Goal: Obtain resource: Obtain resource

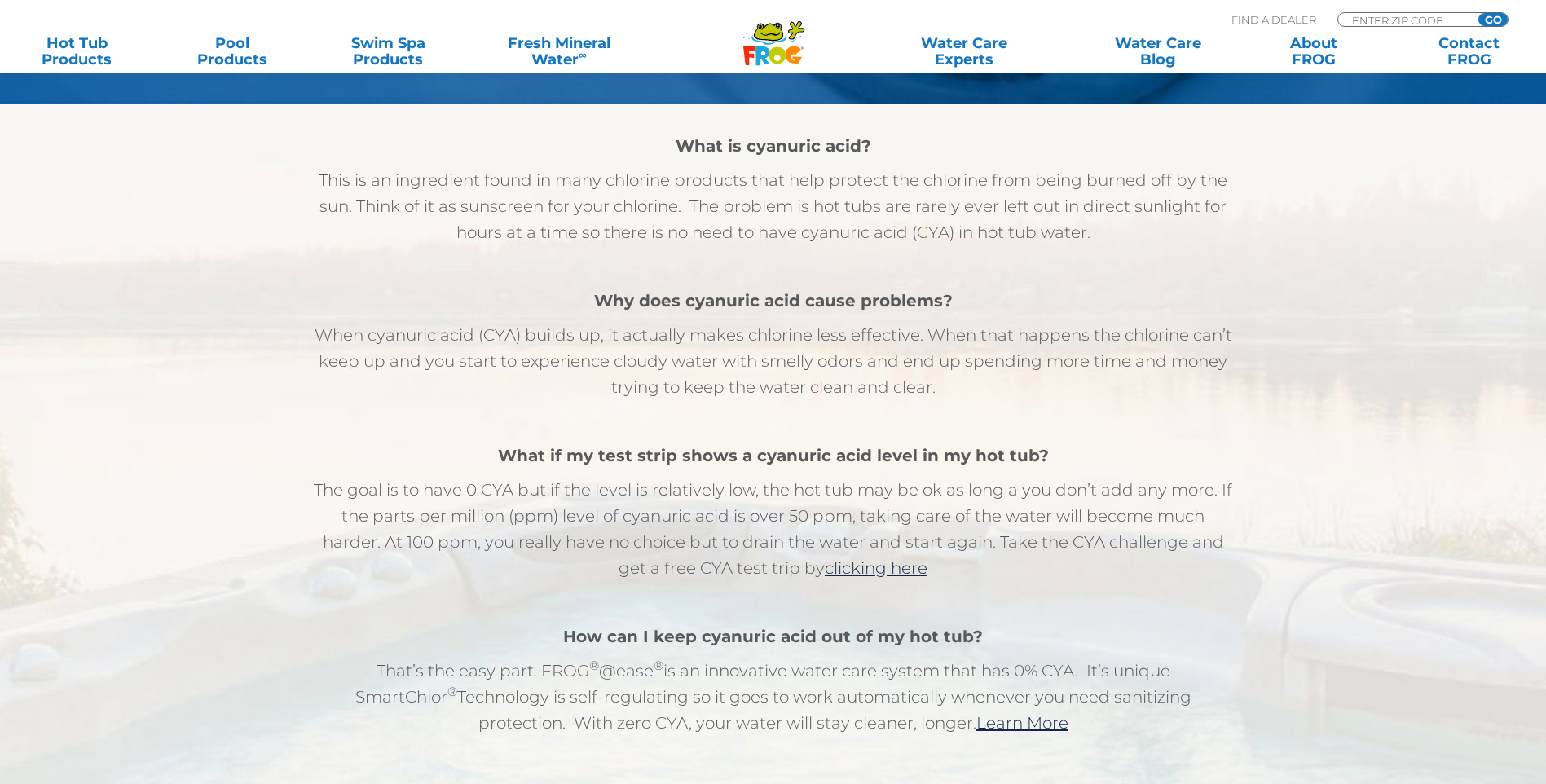
scroll to position [800, 0]
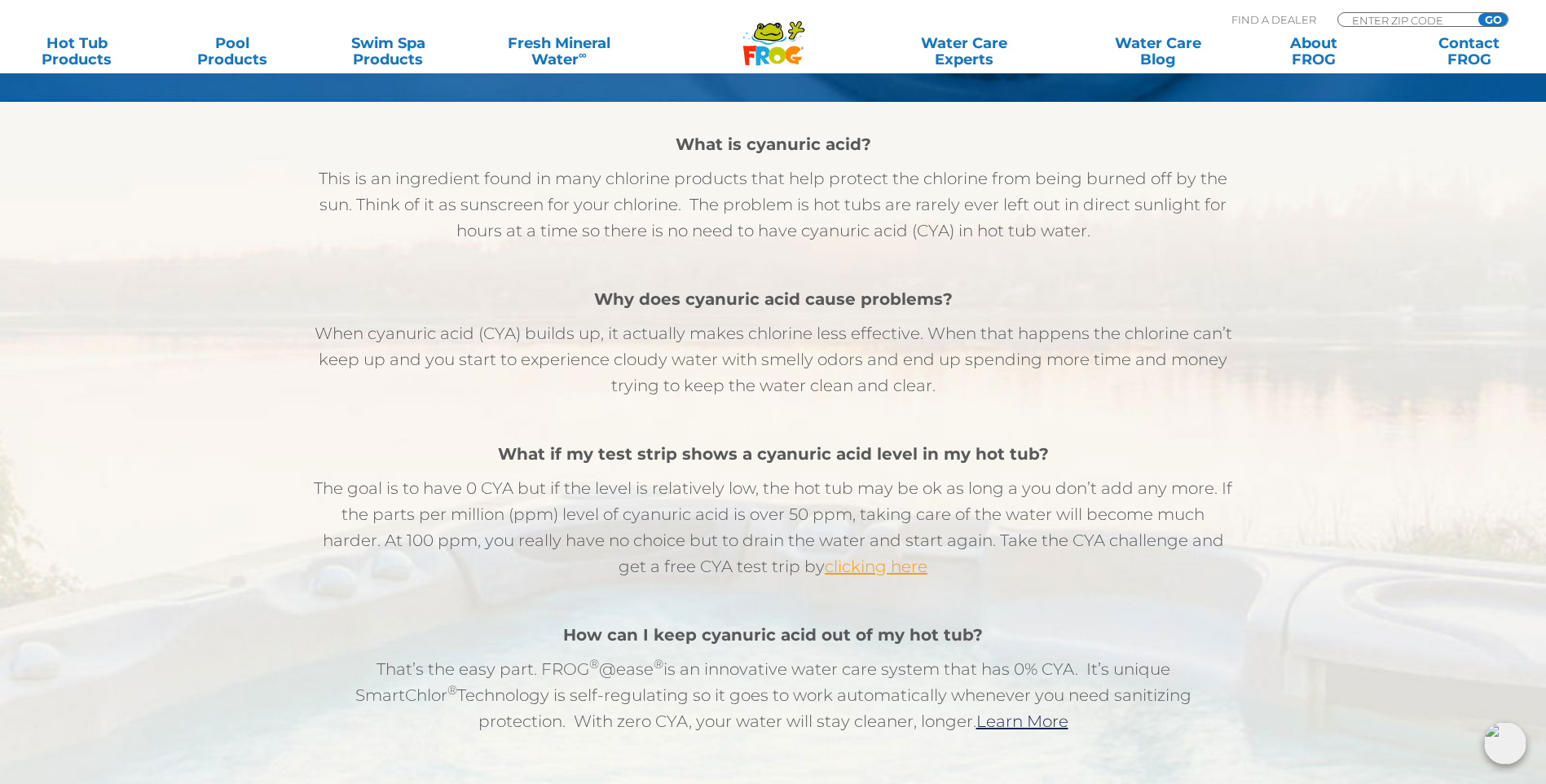
click at [871, 573] on link "clicking here" at bounding box center [876, 566] width 103 height 19
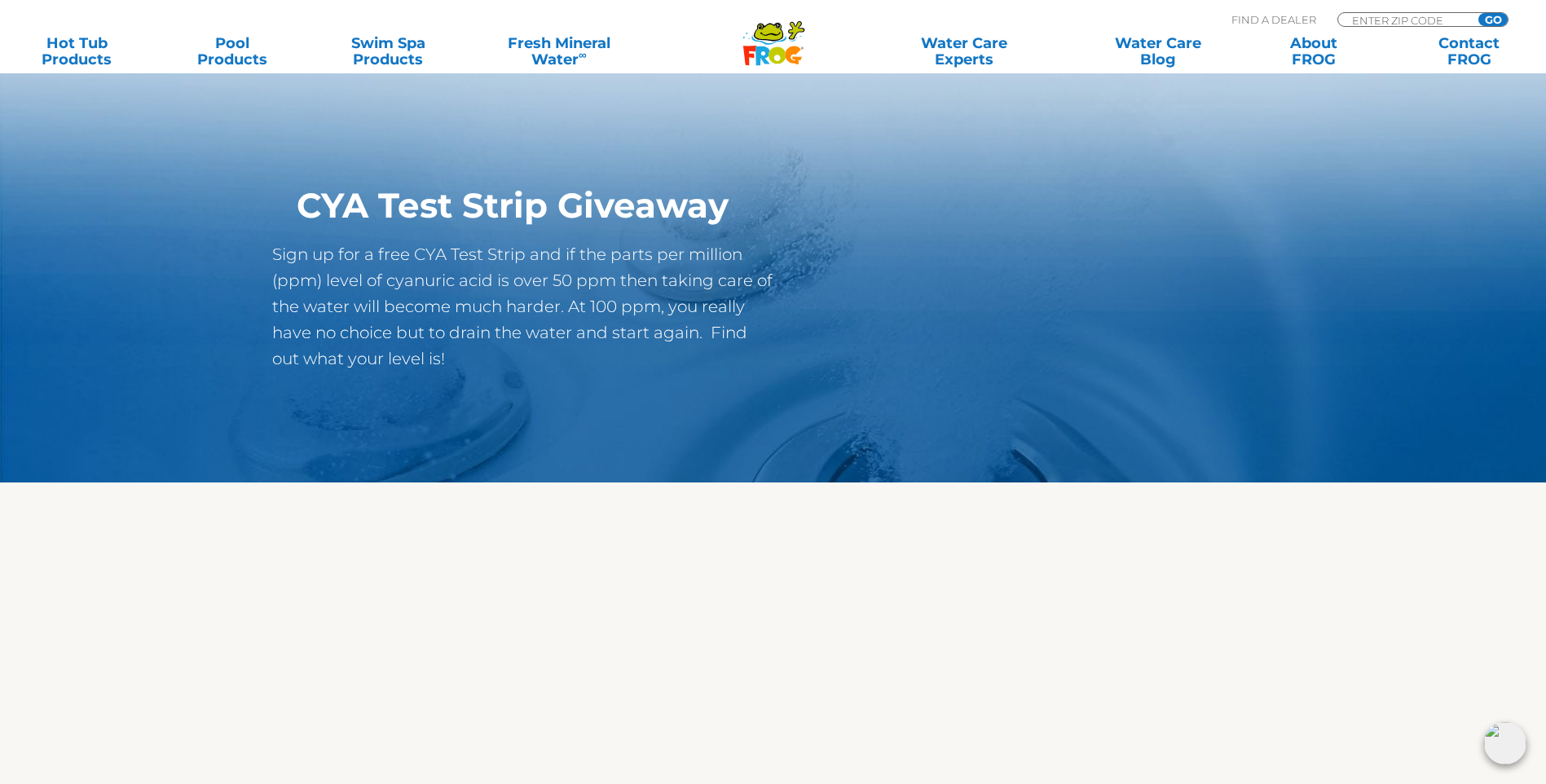
scroll to position [145, 0]
